Goal: Information Seeking & Learning: Learn about a topic

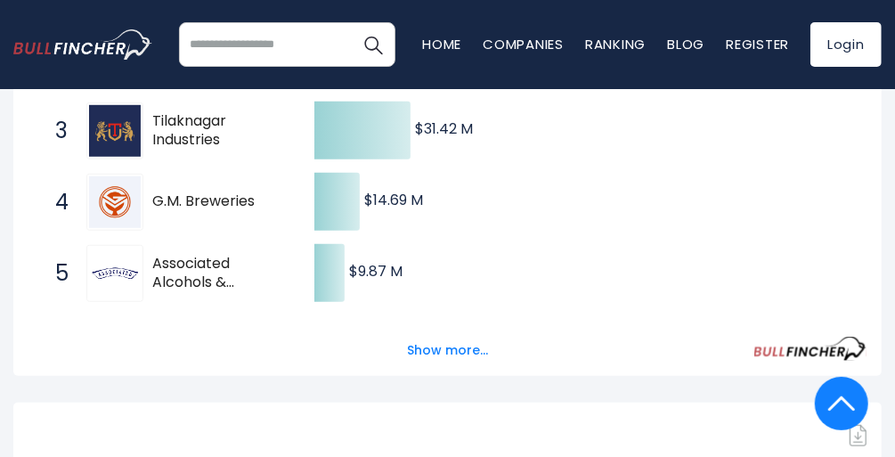
scroll to position [497, 0]
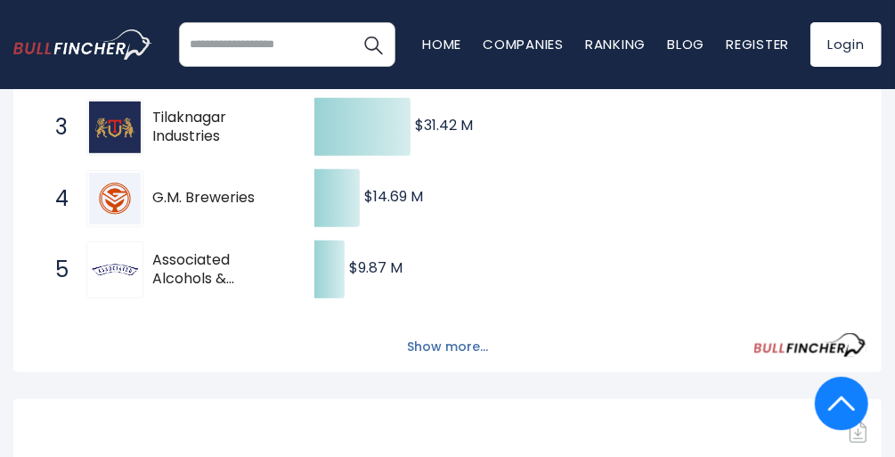
click at [435, 337] on button "Show more..." at bounding box center [447, 346] width 102 height 29
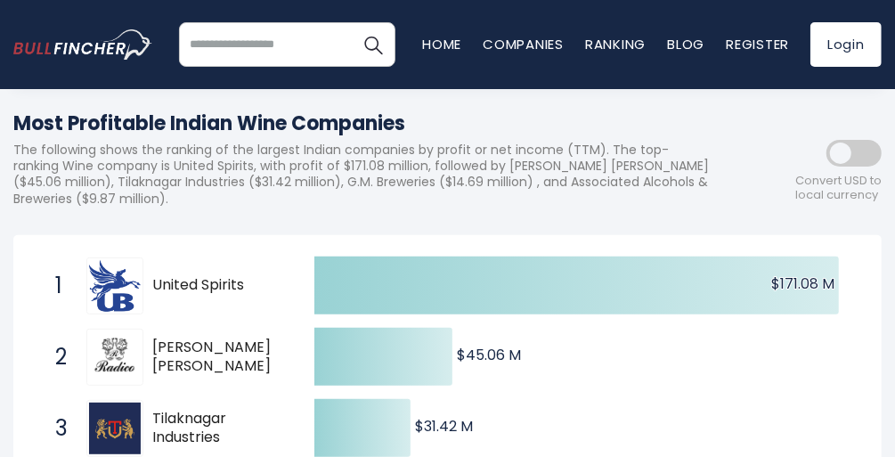
scroll to position [0, 0]
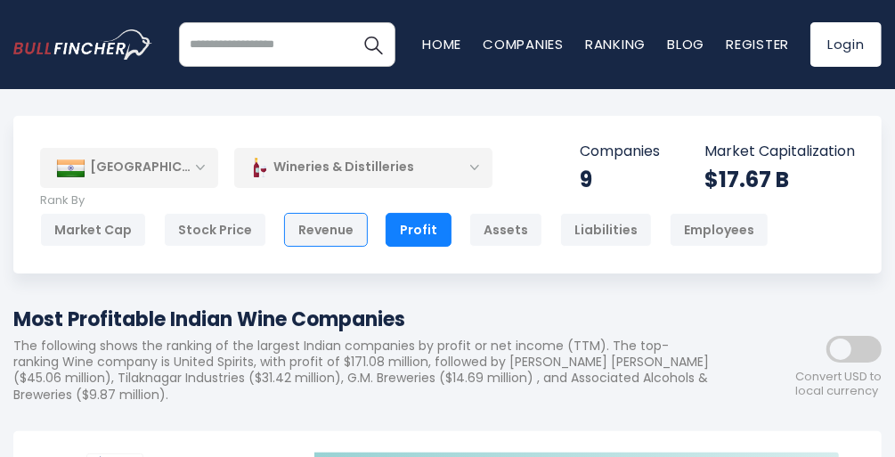
click at [342, 224] on div "Revenue" at bounding box center [326, 230] width 84 height 34
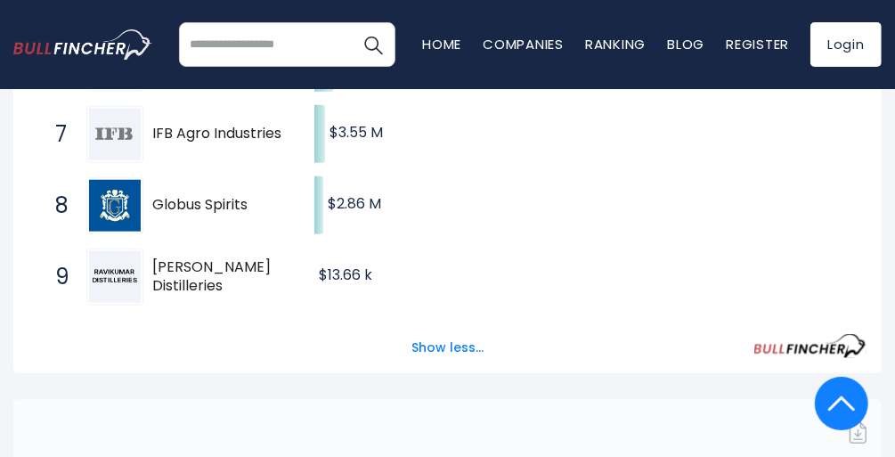
scroll to position [760, 0]
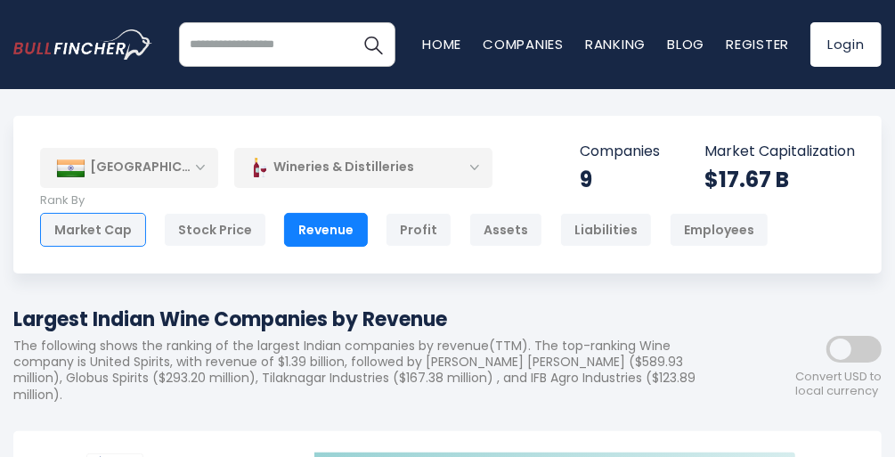
click at [110, 223] on div "Market Cap" at bounding box center [93, 230] width 106 height 34
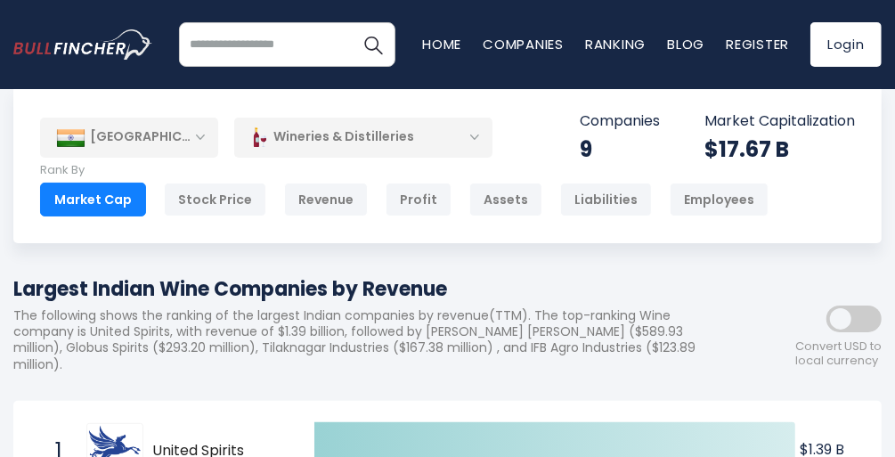
scroll to position [20, 0]
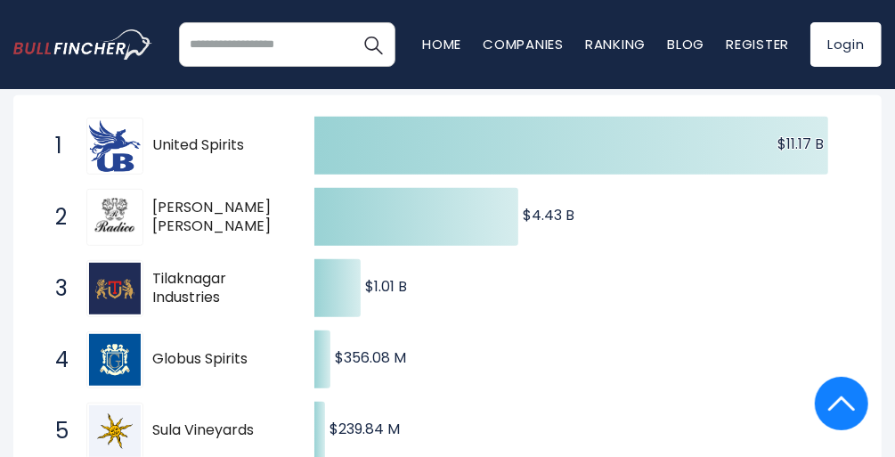
scroll to position [325, 0]
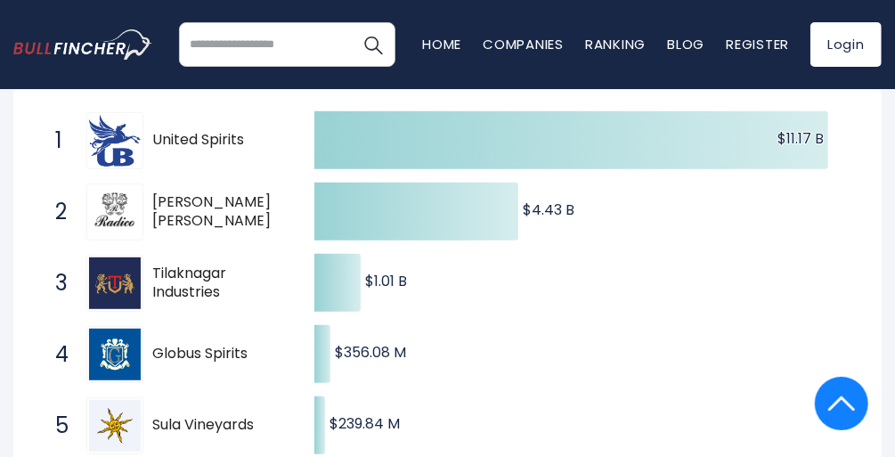
click at [831, 400] on img at bounding box center [841, 403] width 27 height 53
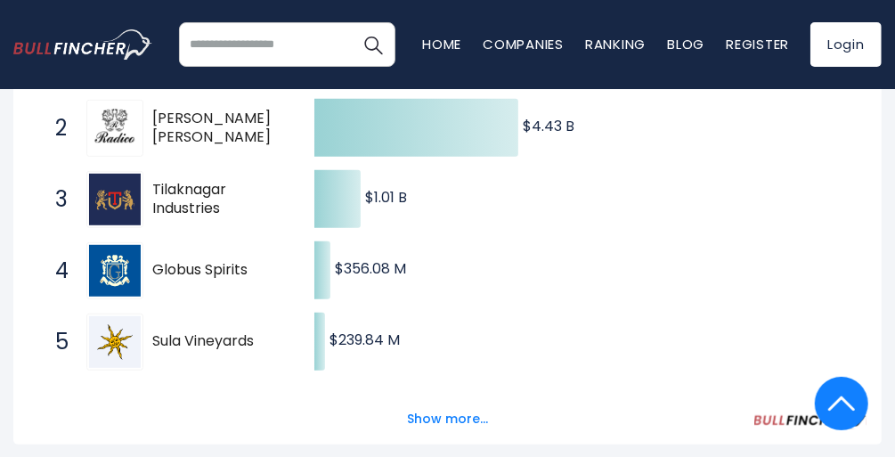
scroll to position [436, 0]
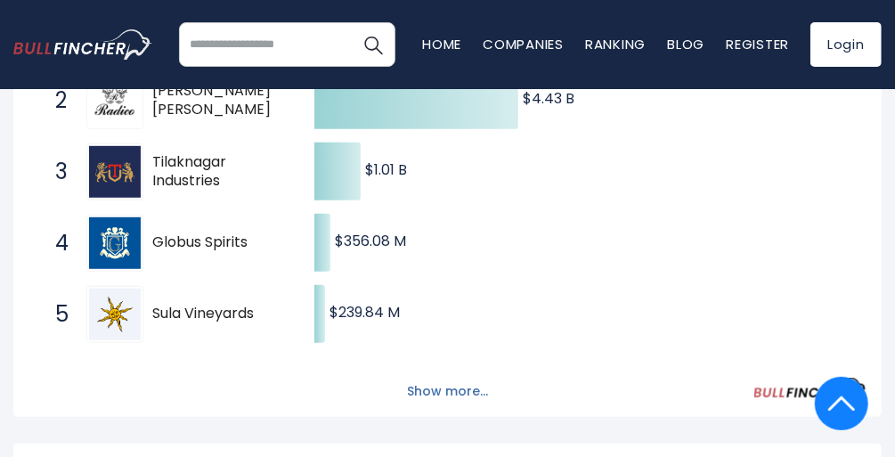
click at [456, 393] on button "Show more..." at bounding box center [447, 391] width 102 height 29
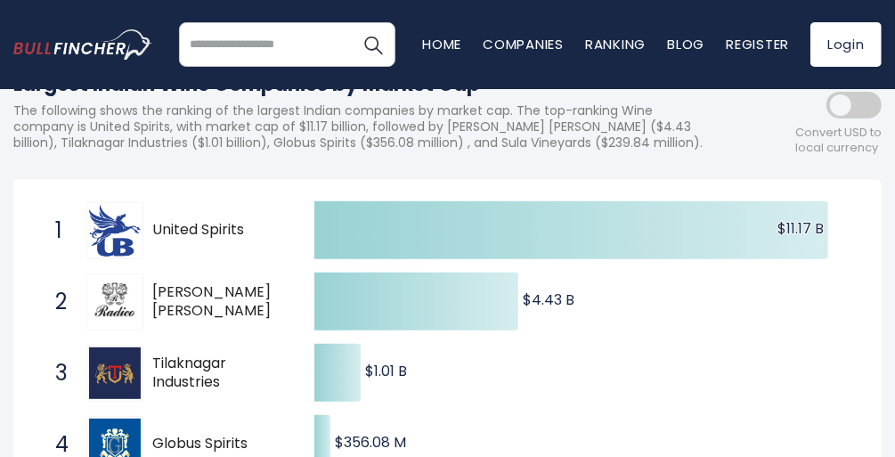
scroll to position [236, 0]
